Goal: Information Seeking & Learning: Learn about a topic

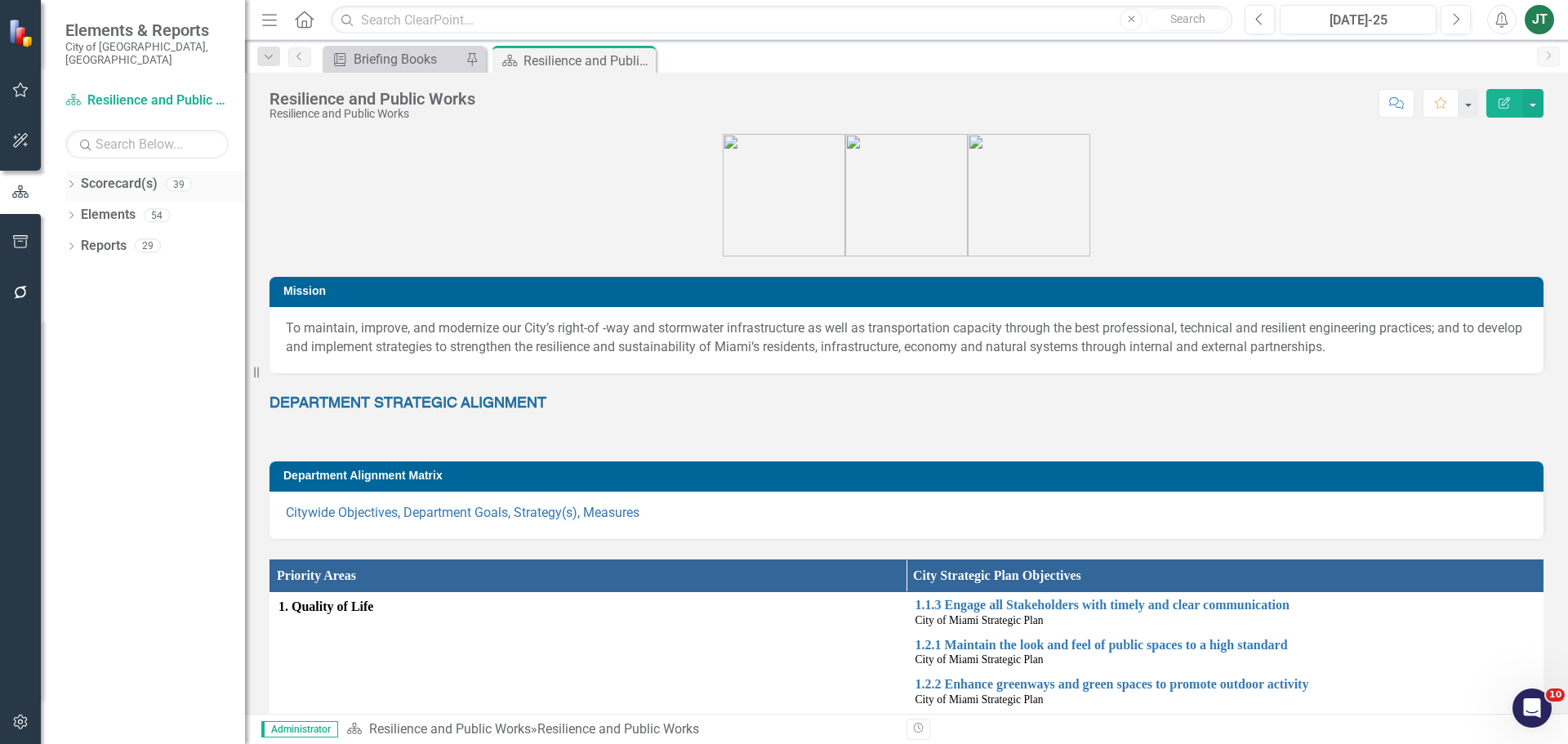
click at [75, 181] on icon "Dropdown" at bounding box center [71, 186] width 12 height 9
click at [77, 240] on icon "Dropdown" at bounding box center [80, 245] width 13 height 10
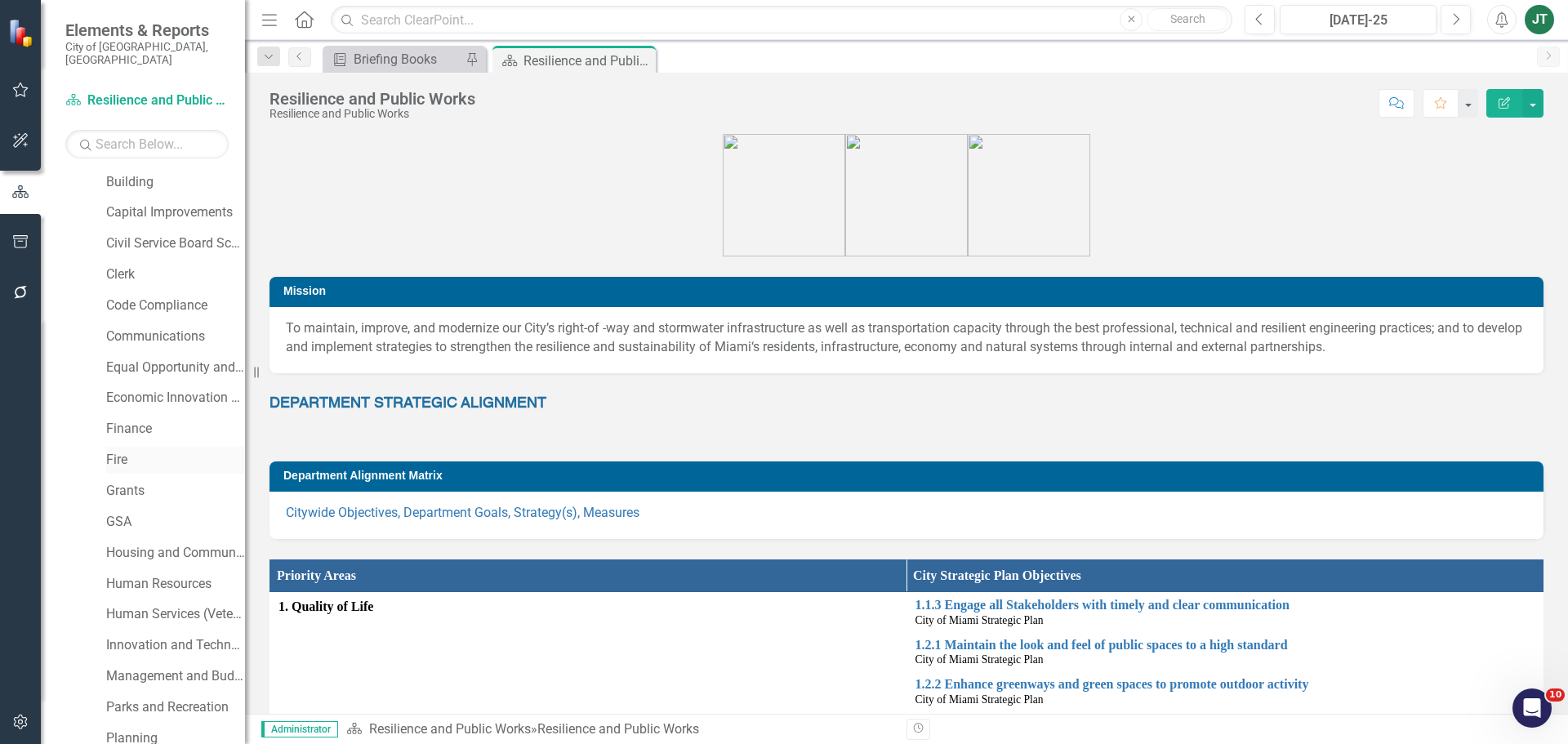
scroll to position [163, 0]
click at [183, 599] on link "Human Services (Veterans and Homeless)" at bounding box center [175, 608] width 139 height 19
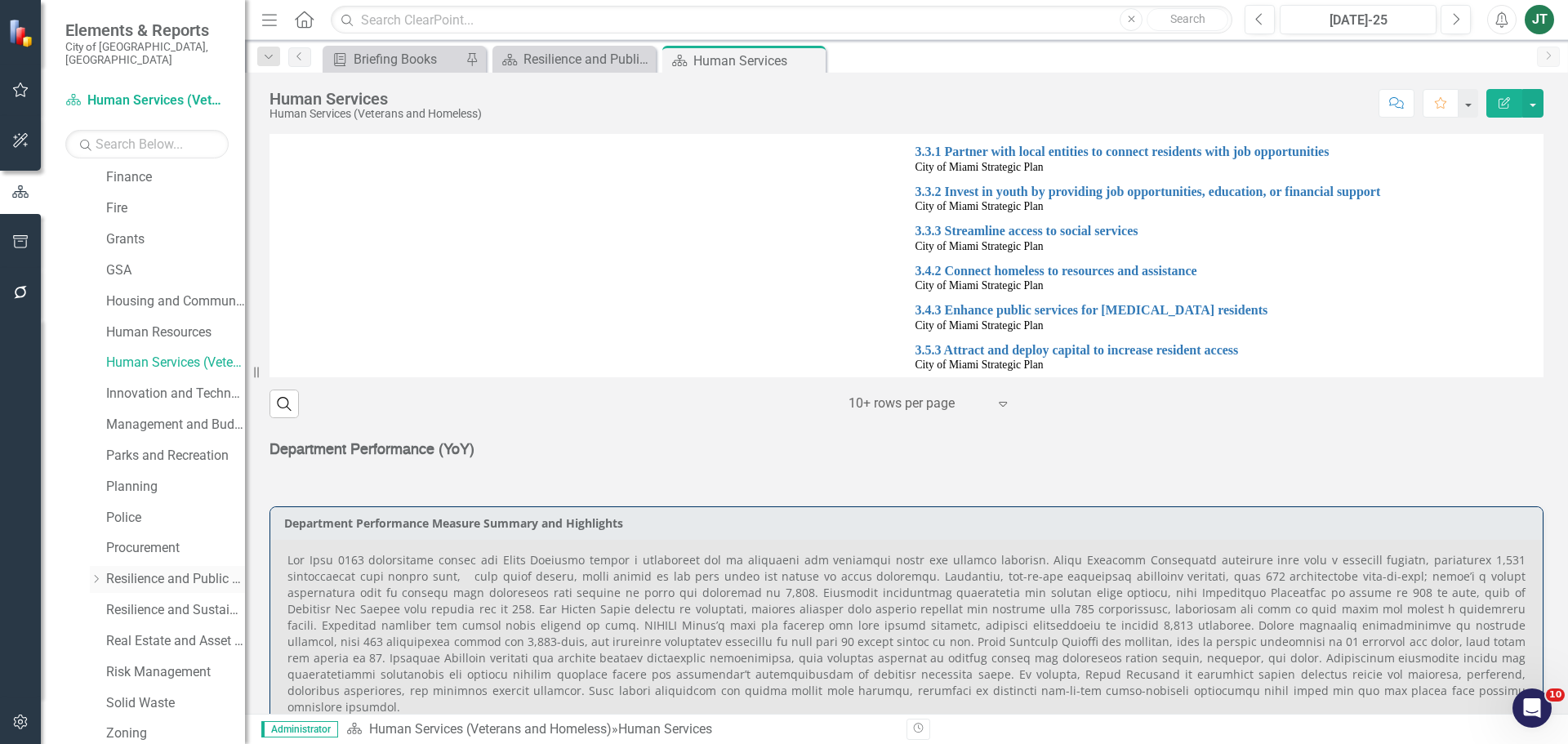
scroll to position [490, 0]
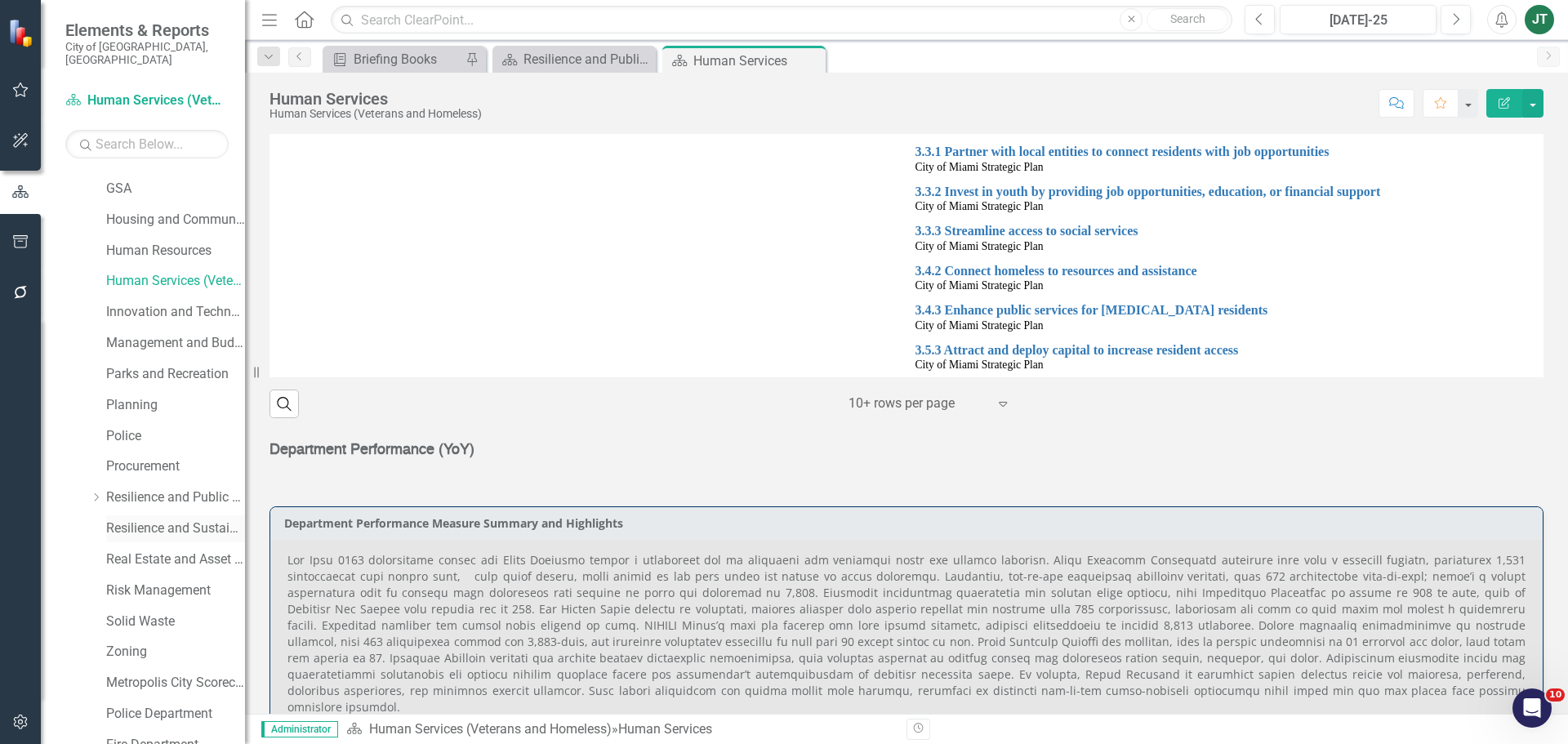
click at [179, 520] on link "Resilience and Sustainability" at bounding box center [175, 529] width 139 height 19
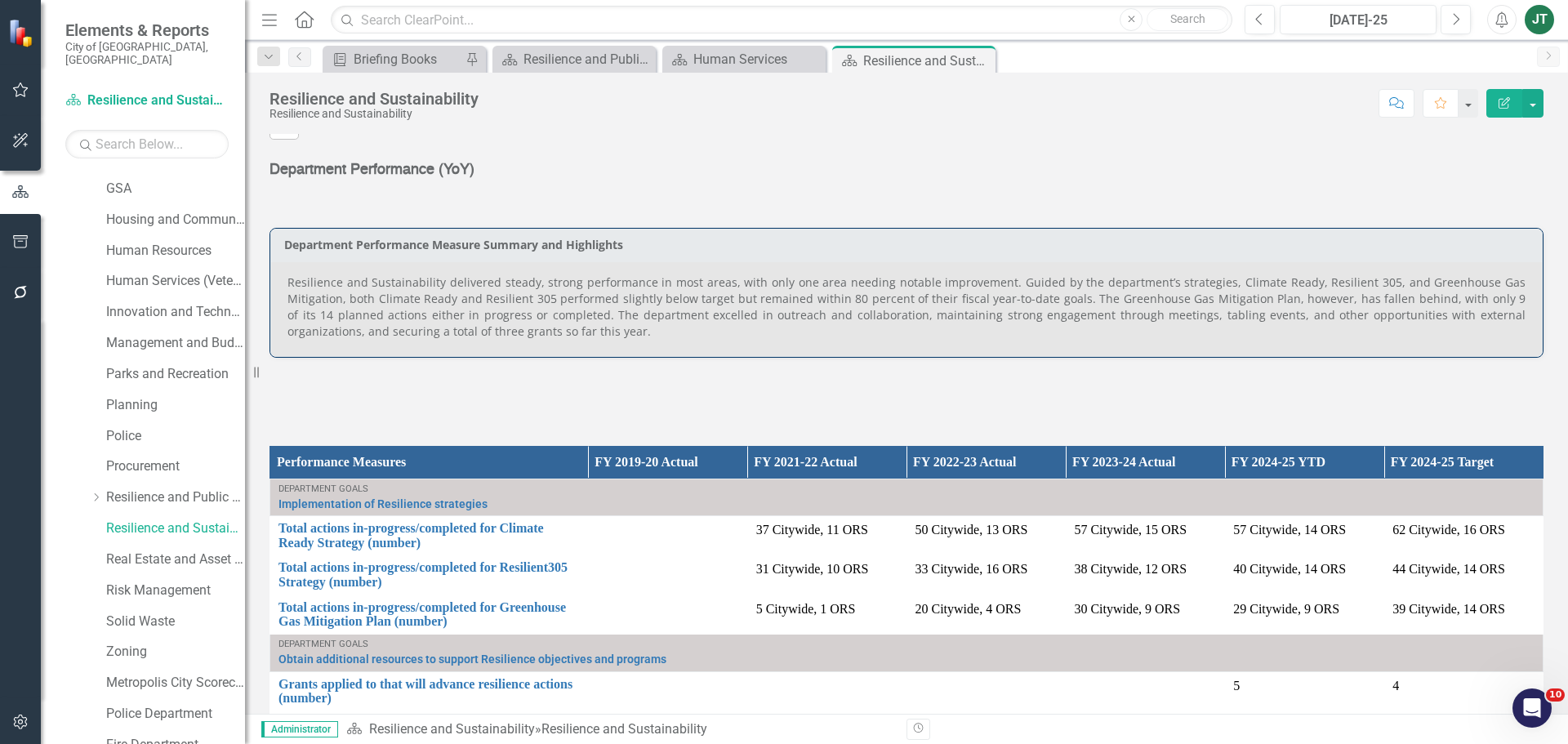
scroll to position [860, 0]
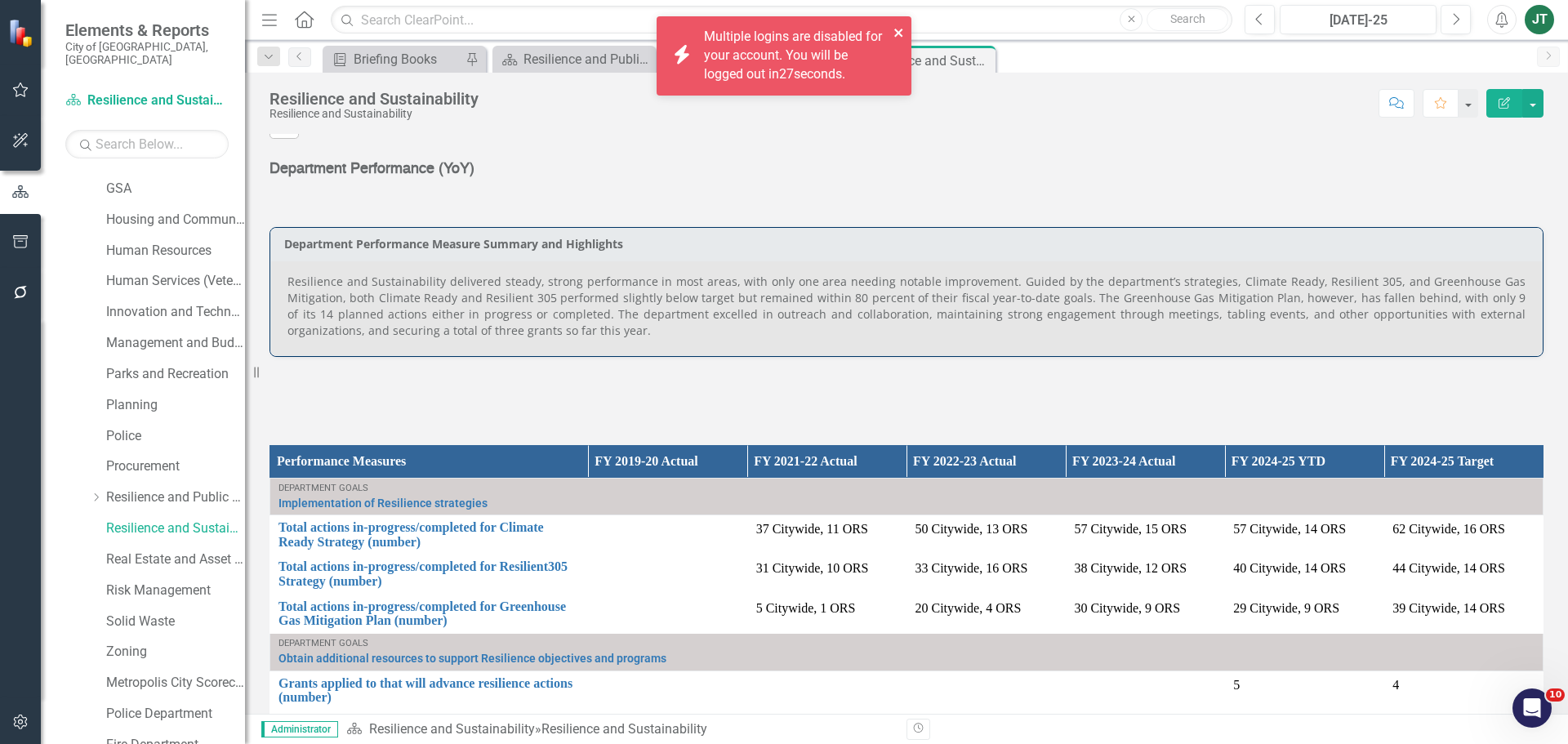
click at [904, 36] on icon "close" at bounding box center [899, 33] width 12 height 13
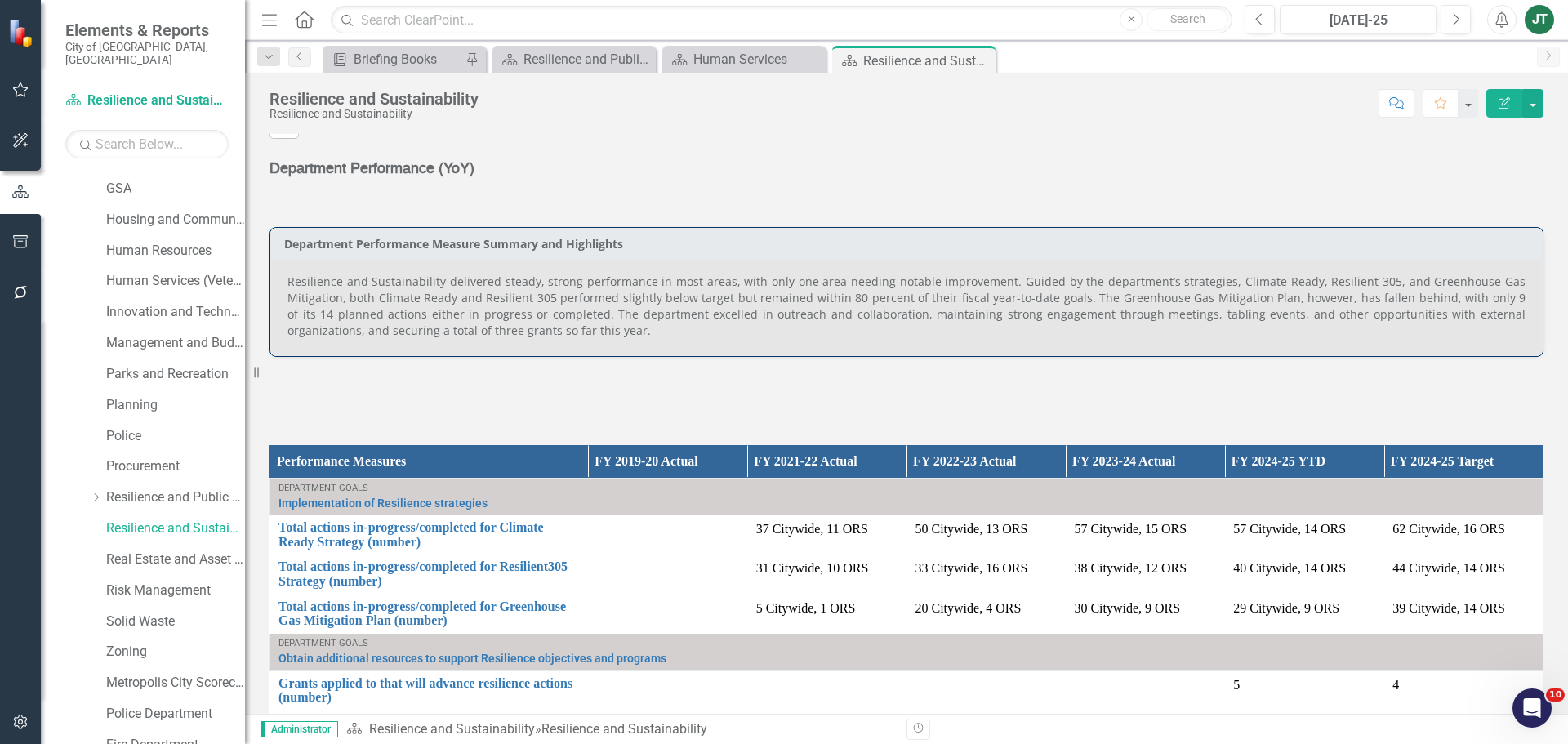
click at [607, 331] on p "Resilience and Sustainability delivered steady, strong performance in most area…" at bounding box center [906, 307] width 1238 height 65
click at [581, 334] on p "Resilience and Sustainability delivered steady, strong performance in most area…" at bounding box center [906, 307] width 1238 height 65
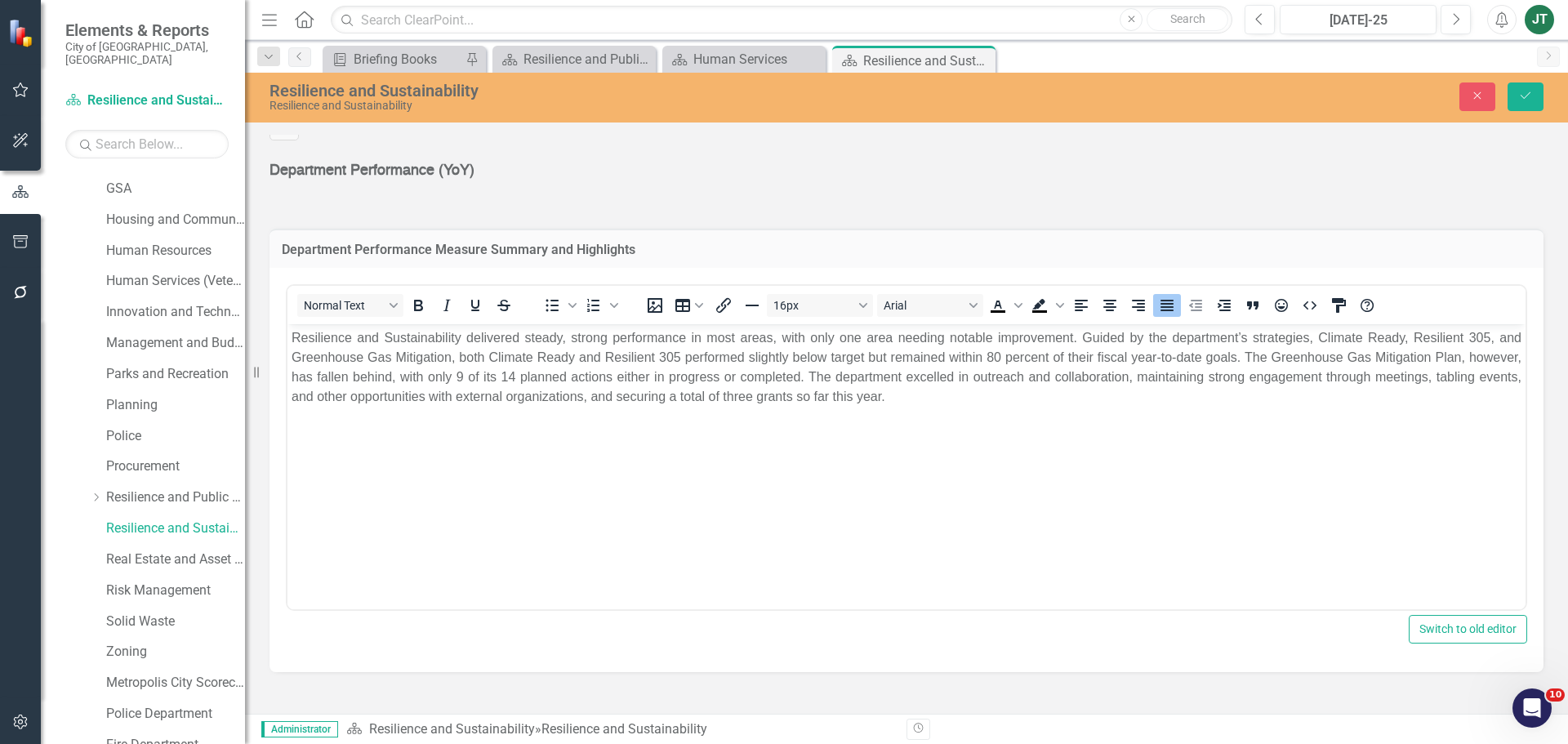
scroll to position [0, 0]
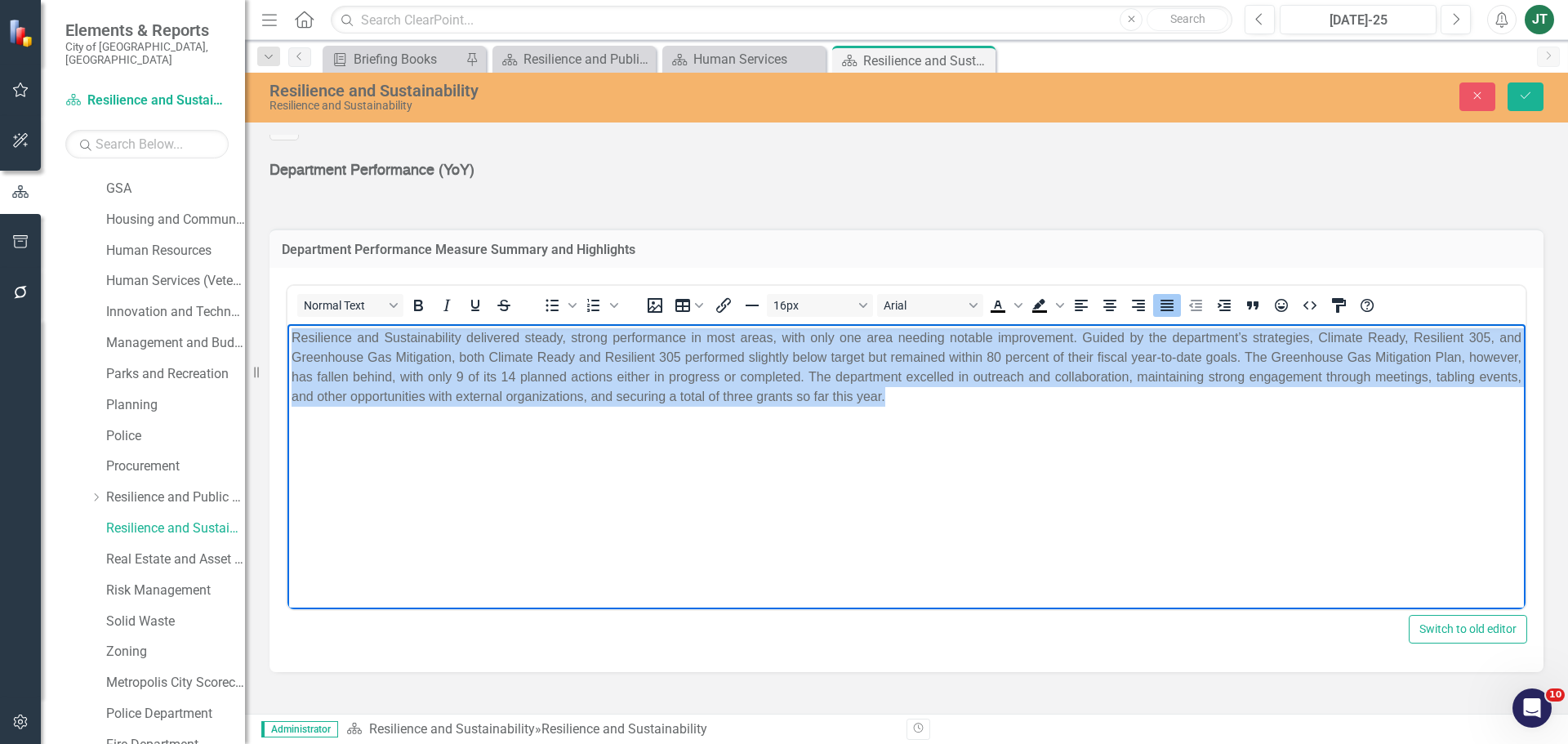
drag, startPoint x: 949, startPoint y: 408, endPoint x: 225, endPoint y: 319, distance: 729.4
click at [287, 324] on html "Resilience and Sustainability delivered steady, strong performance in most area…" at bounding box center [906, 446] width 1238 height 245
copy p "Resilience and Sustainability delivered steady, strong performance in most area…"
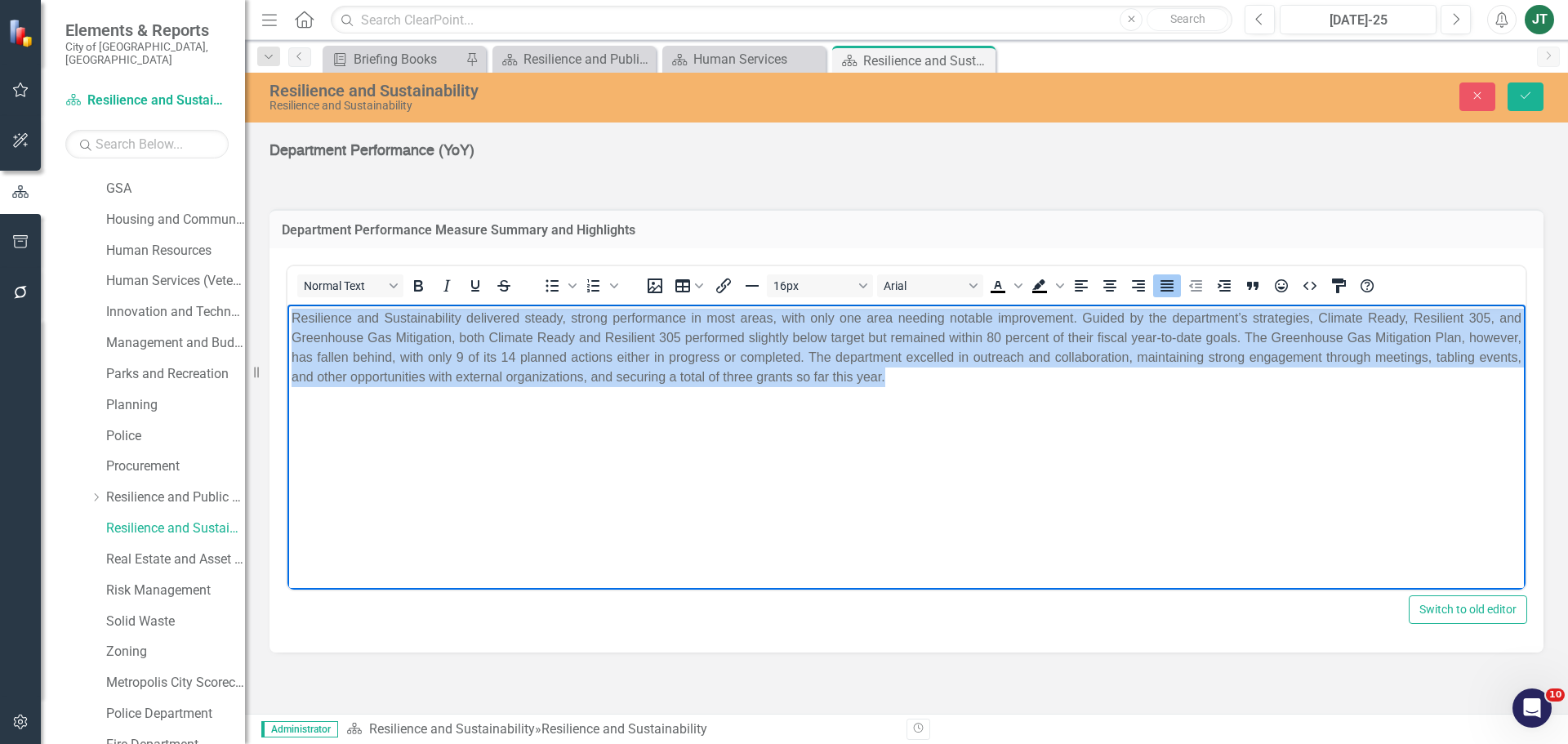
scroll to position [860, 0]
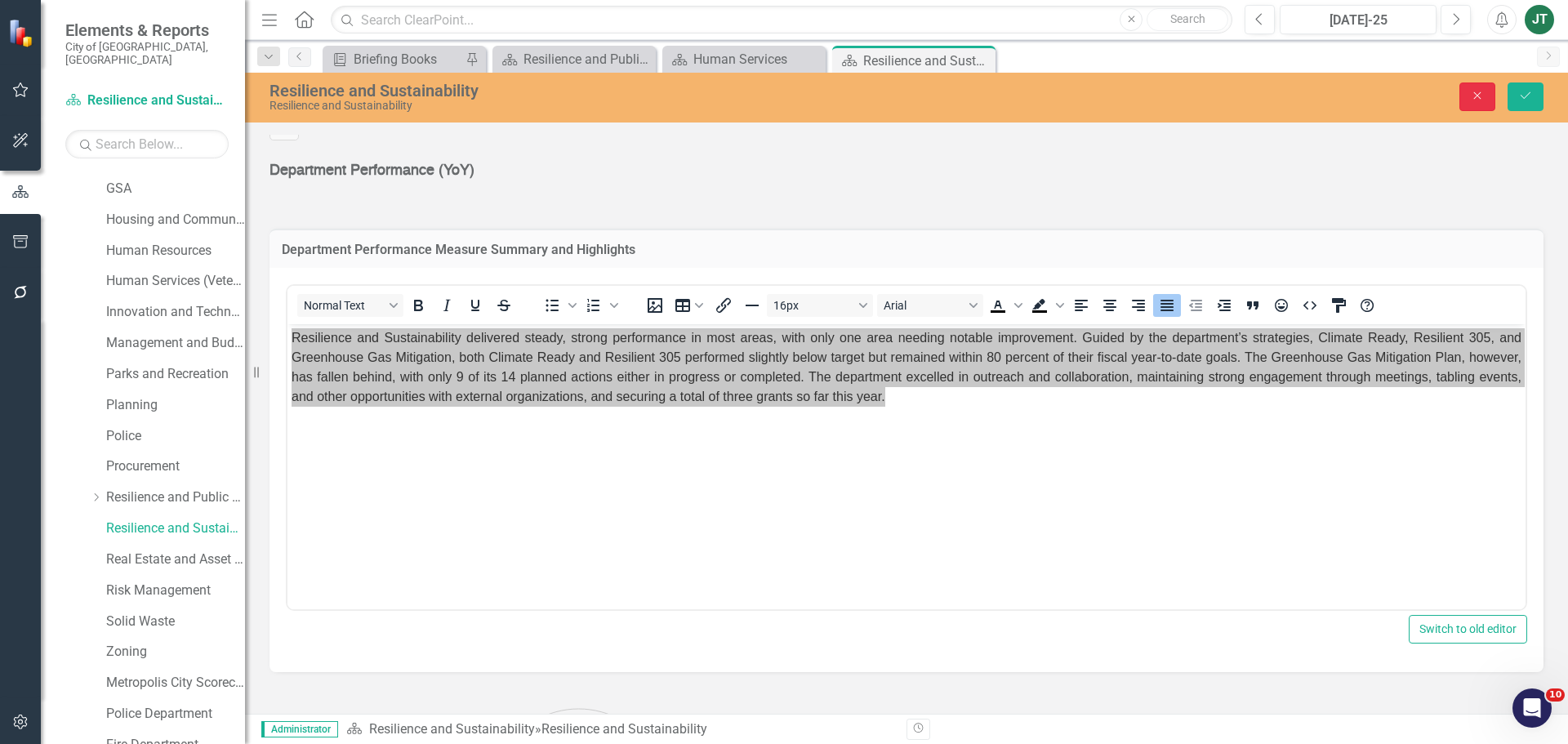
click at [1484, 92] on icon "Close" at bounding box center [1477, 95] width 15 height 12
